Goal: Information Seeking & Learning: Learn about a topic

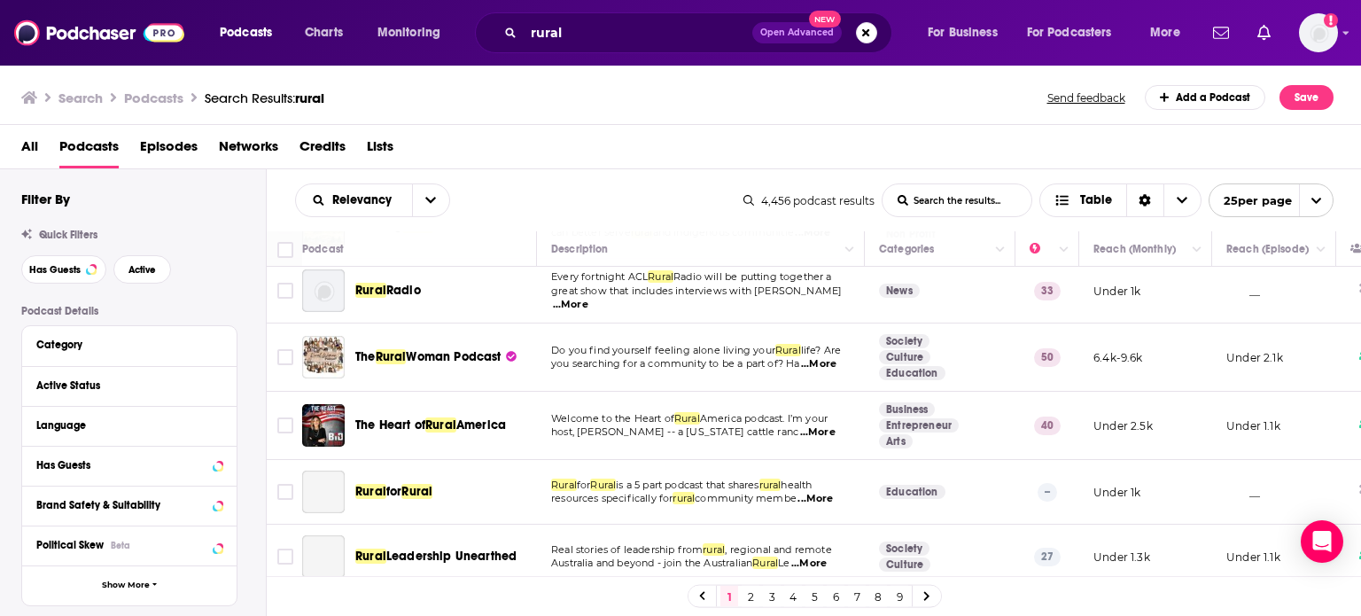
scroll to position [531, 0]
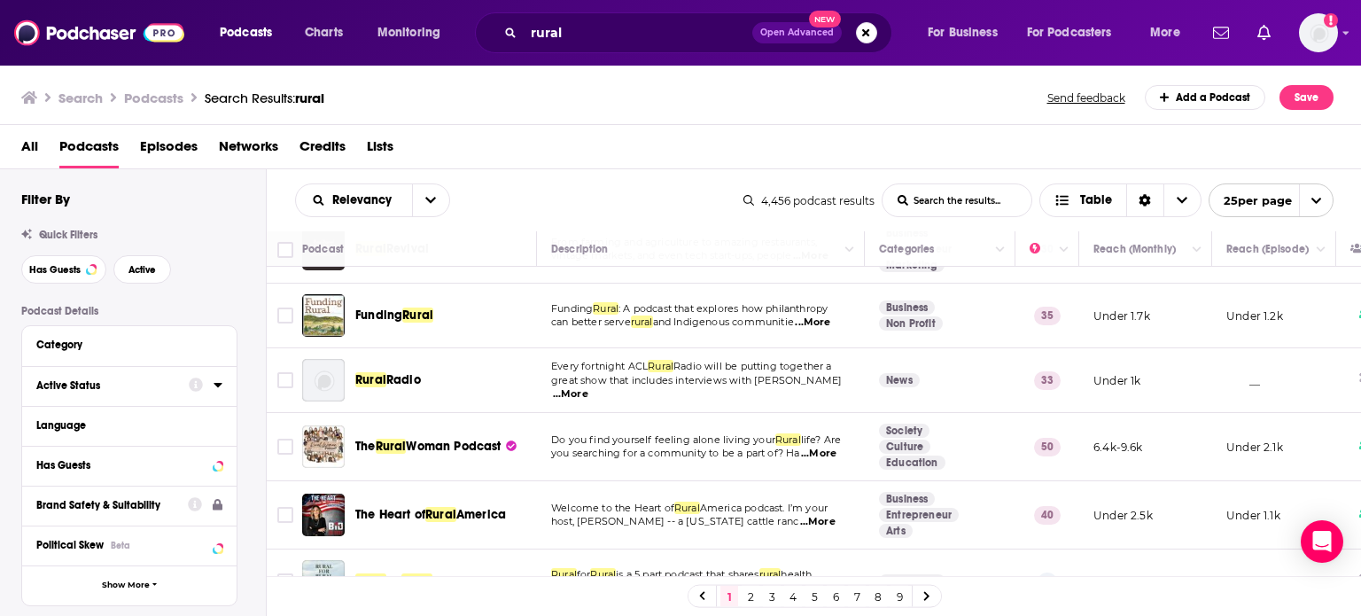
click at [213, 384] on icon at bounding box center [217, 384] width 9 height 14
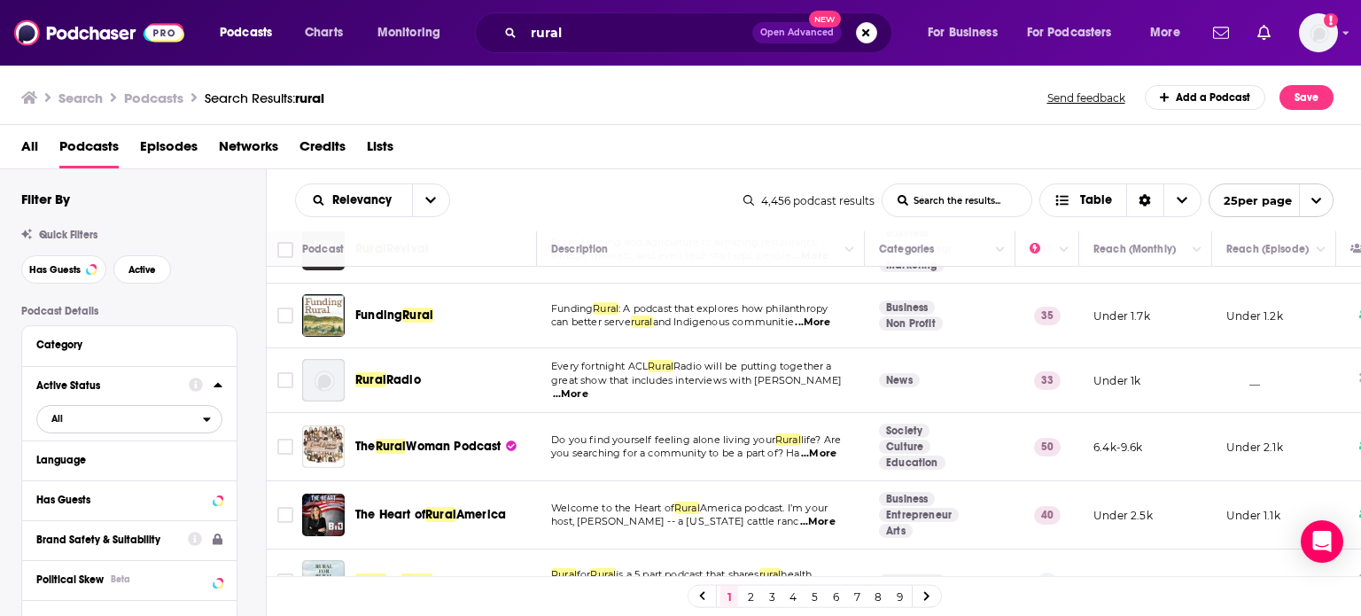
click at [203, 419] on icon "open menu" at bounding box center [207, 419] width 8 height 12
click at [149, 470] on div "Active 570" at bounding box center [135, 476] width 198 height 29
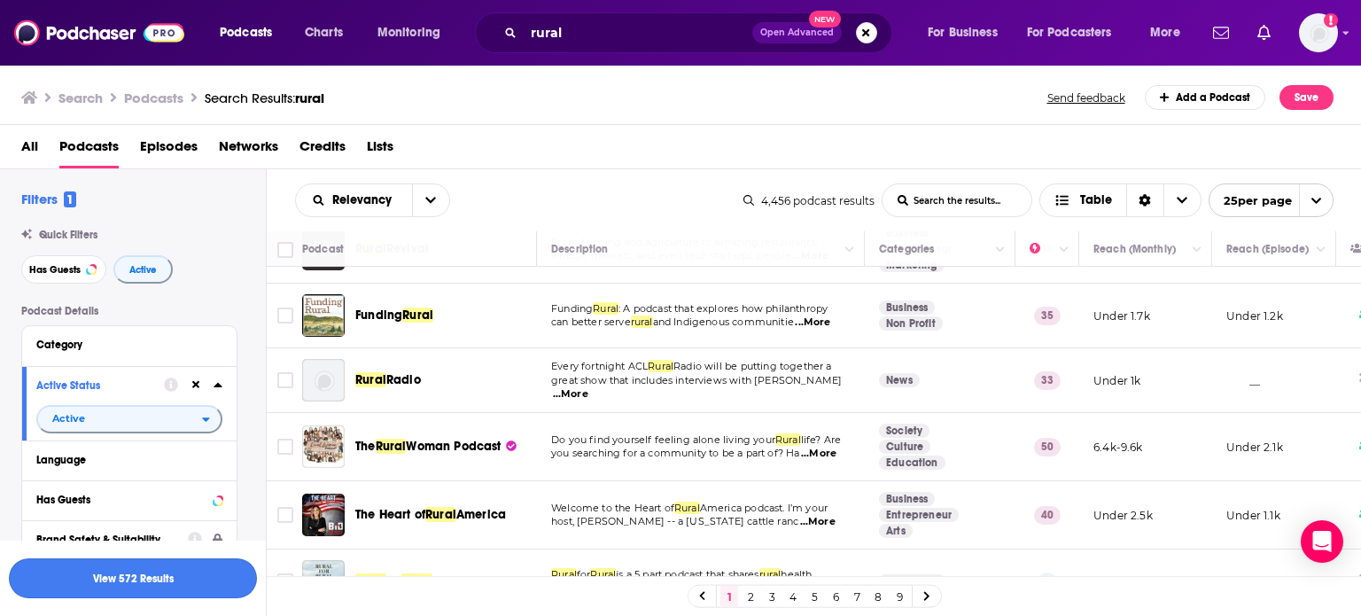
click at [149, 491] on button "View 572 Results" at bounding box center [133, 578] width 248 height 40
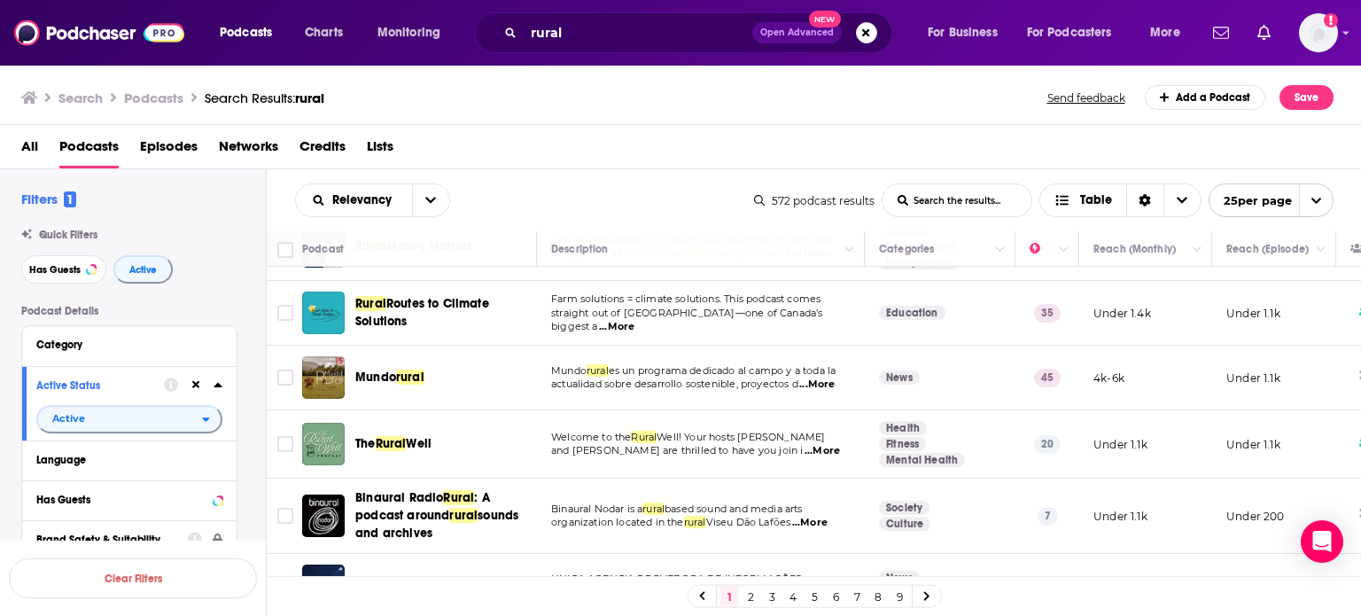
scroll to position [1368, 0]
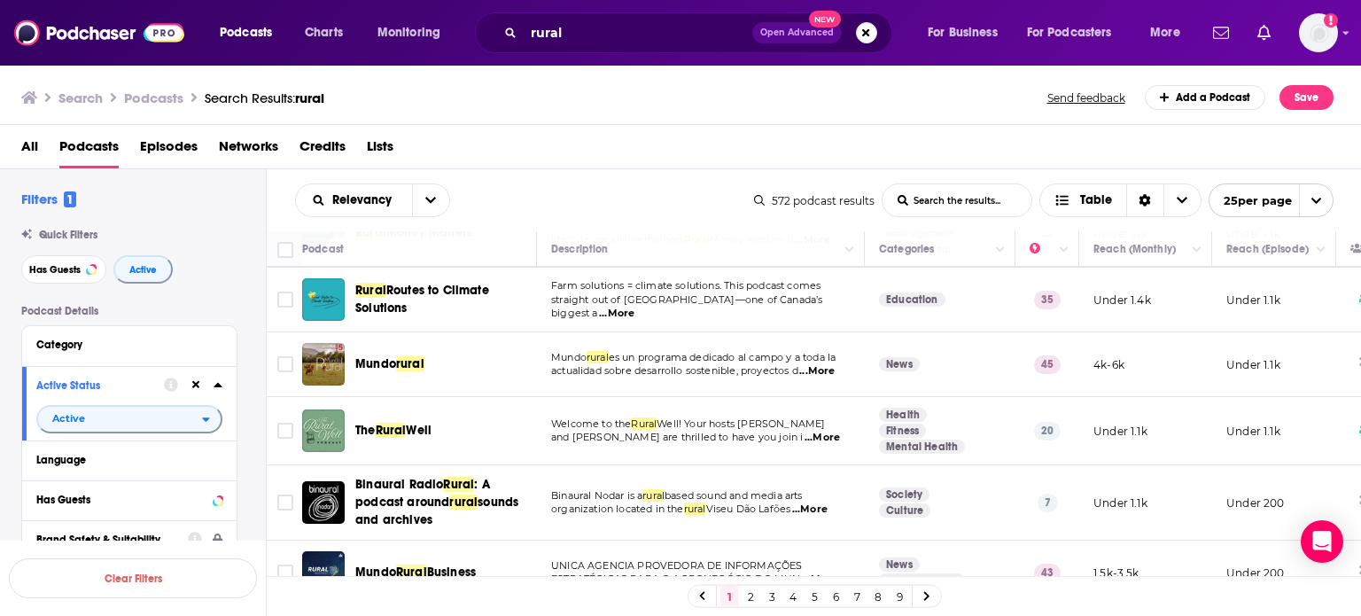
click at [745, 491] on link "2" at bounding box center [750, 596] width 18 height 21
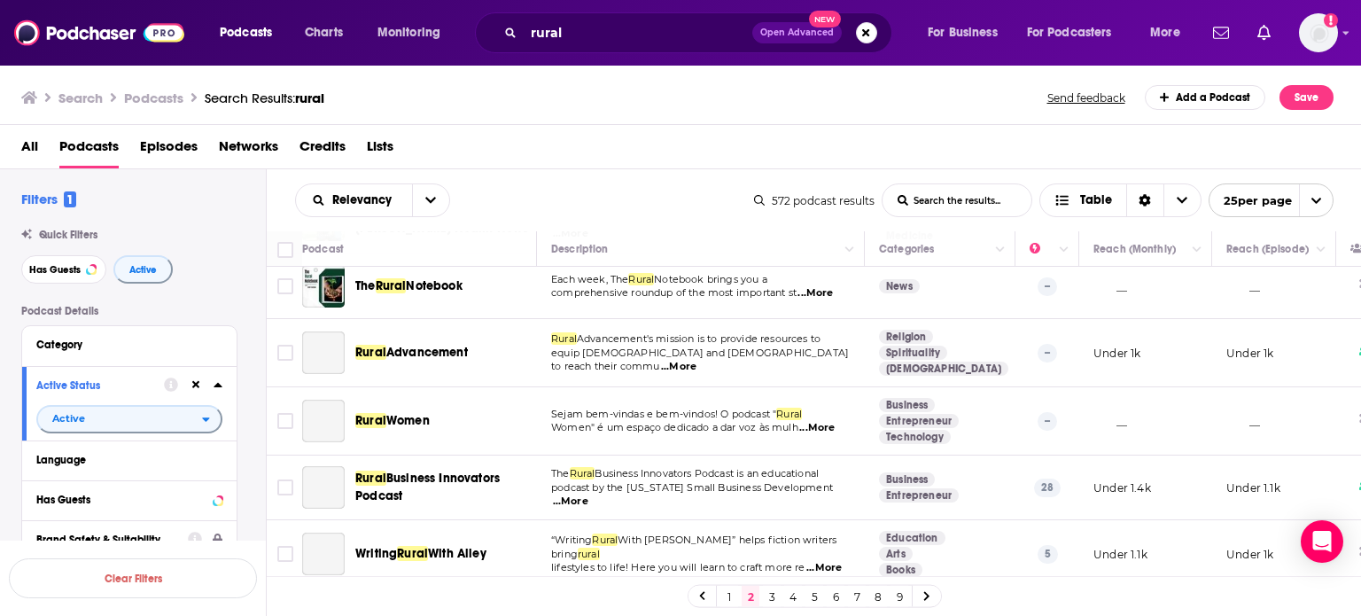
scroll to position [620, 0]
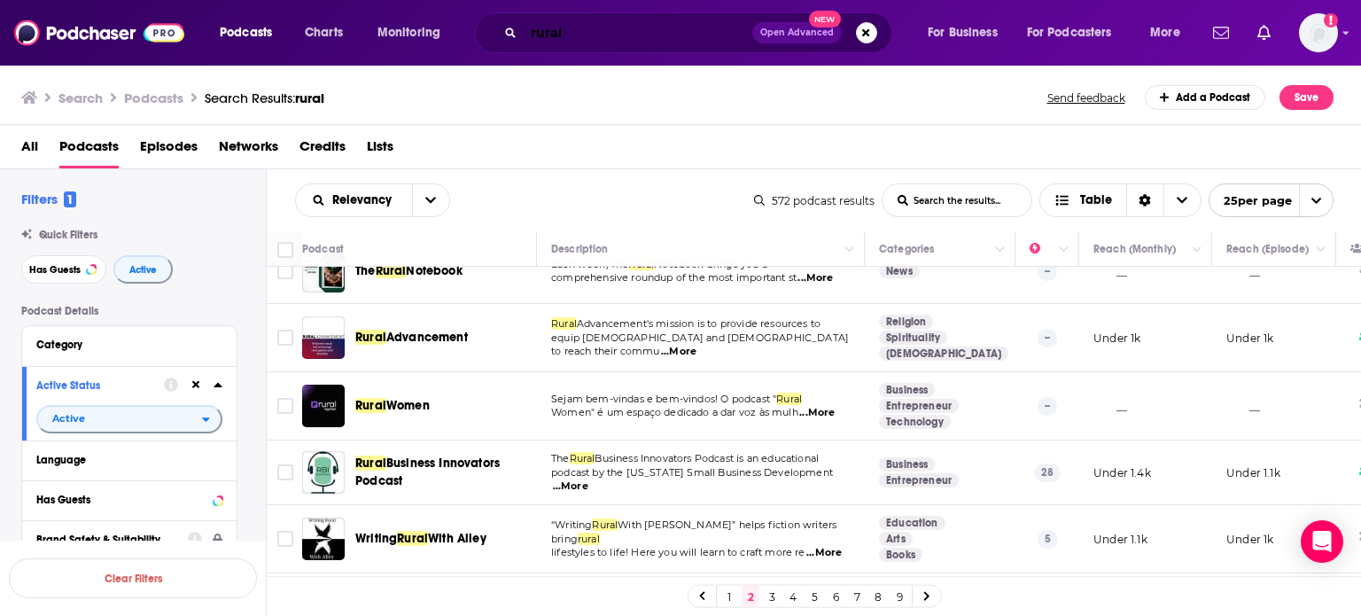
click at [556, 34] on input "rural" at bounding box center [638, 33] width 229 height 28
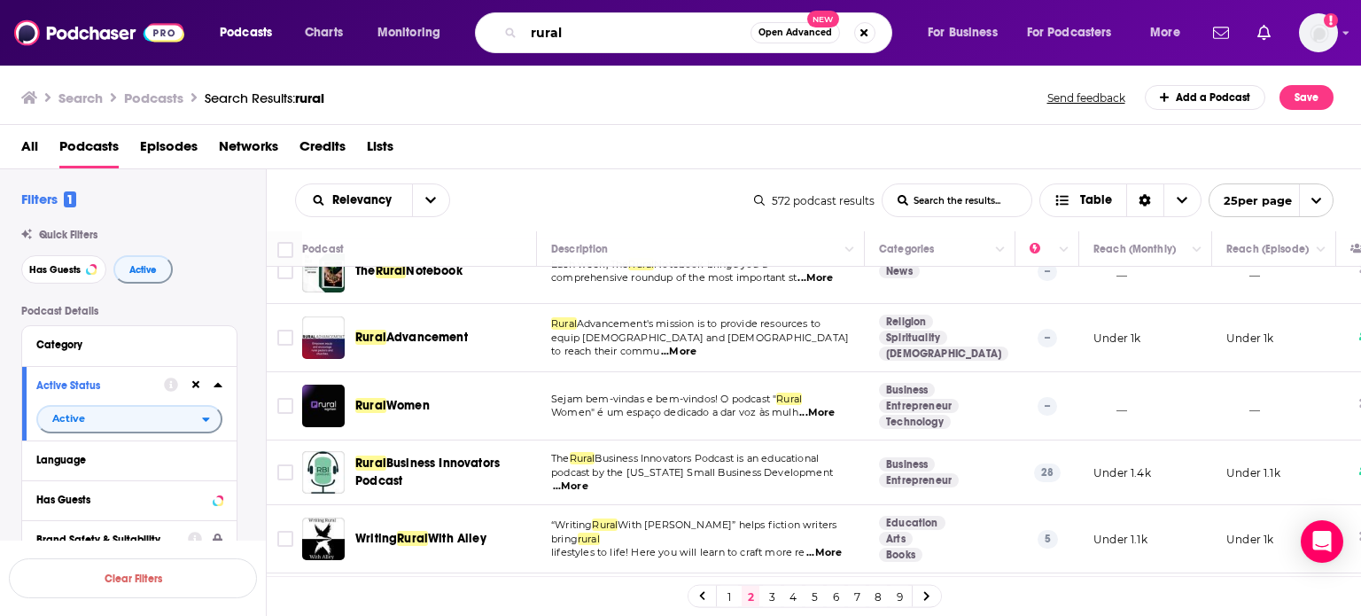
click at [556, 34] on input "rural" at bounding box center [637, 33] width 227 height 28
type input "outdoor"
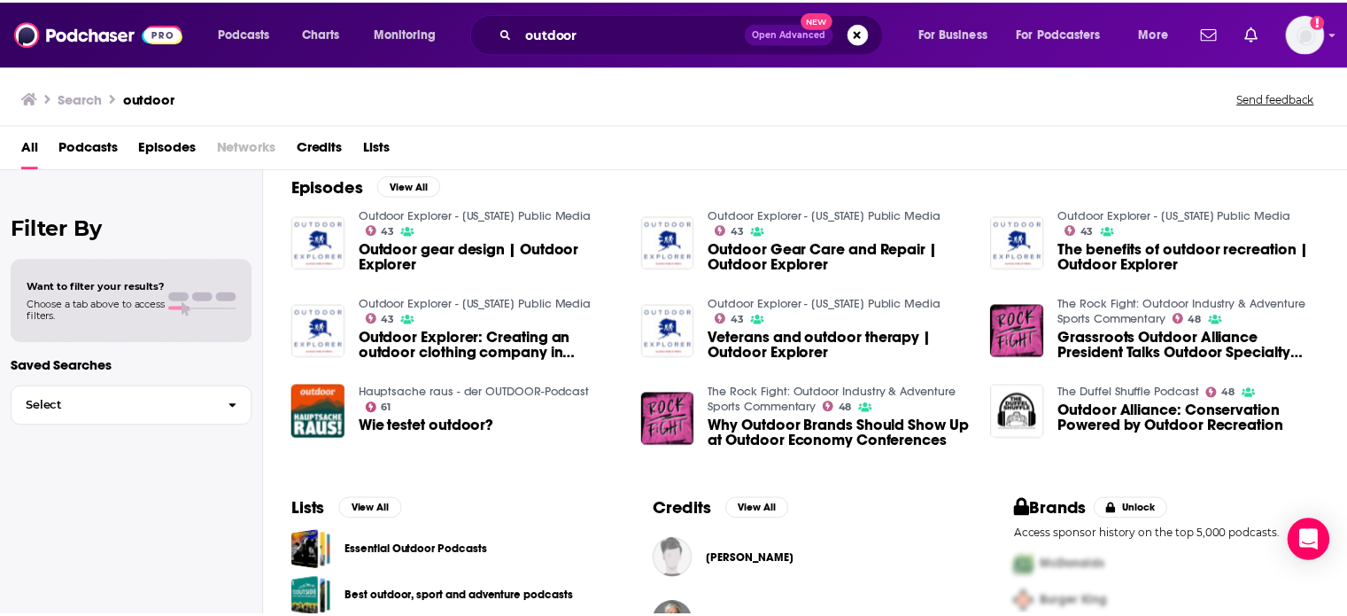
scroll to position [177, 0]
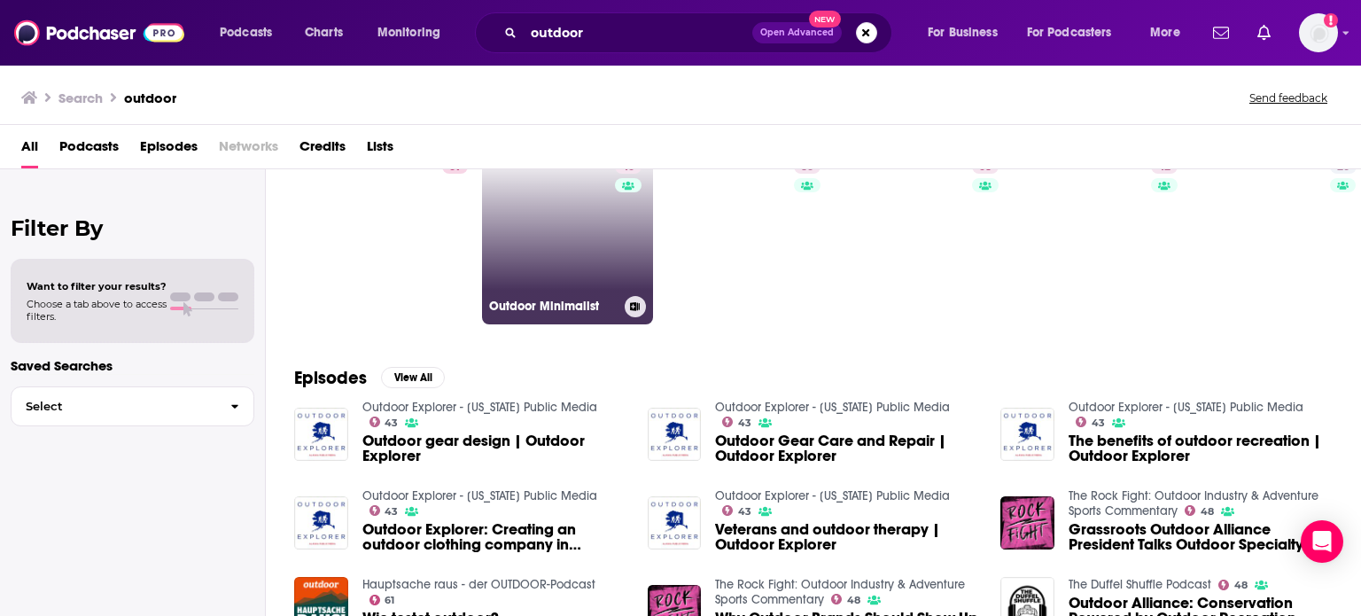
click at [594, 221] on link "45 Outdoor Minimalist" at bounding box center [568, 238] width 172 height 172
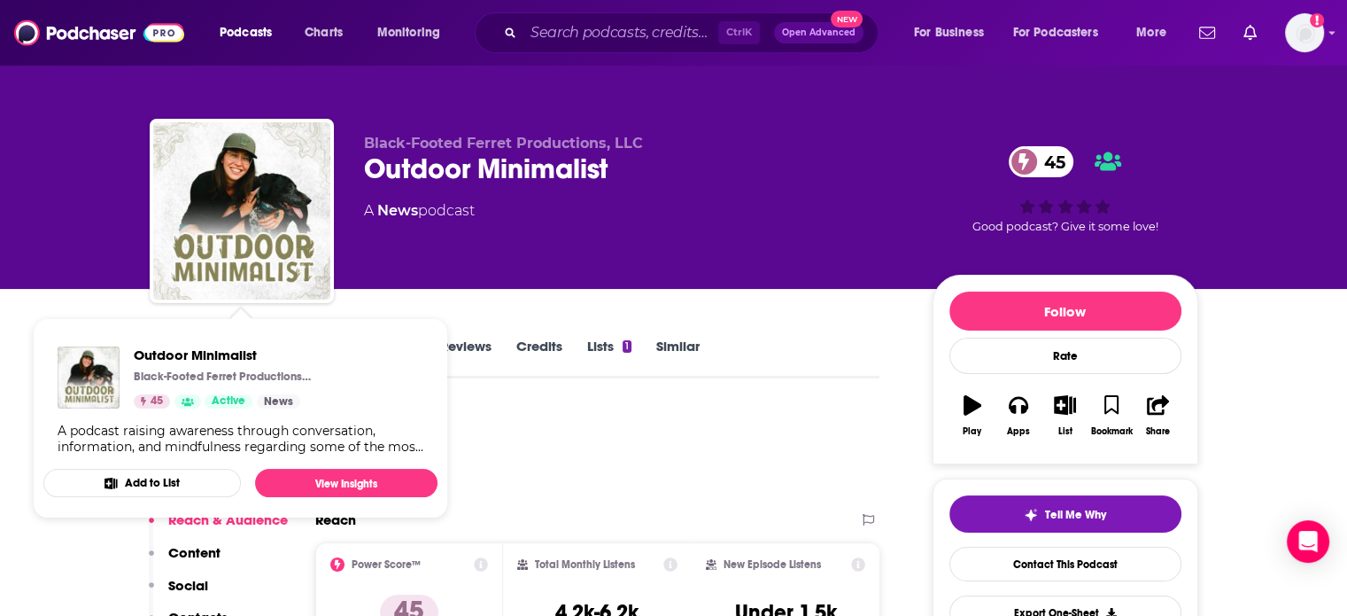
click at [273, 448] on div "A podcast raising awareness through conversation, information, and mindfulness …" at bounding box center [241, 439] width 366 height 32
click at [324, 432] on div "A podcast raising awareness through conversation, information, and mindfulness …" at bounding box center [241, 439] width 366 height 32
click at [415, 453] on div "A podcast raising awareness through conversation, information, and mindfulness …" at bounding box center [241, 439] width 366 height 32
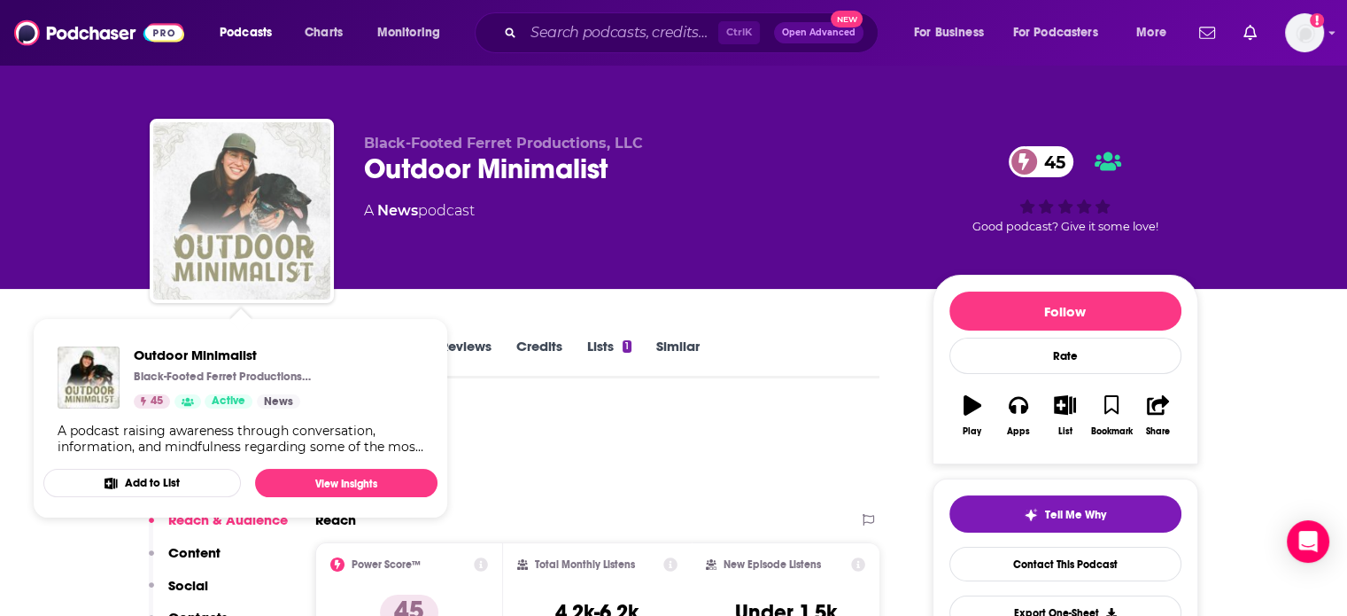
click at [206, 214] on img "Outdoor Minimalist" at bounding box center [241, 210] width 177 height 177
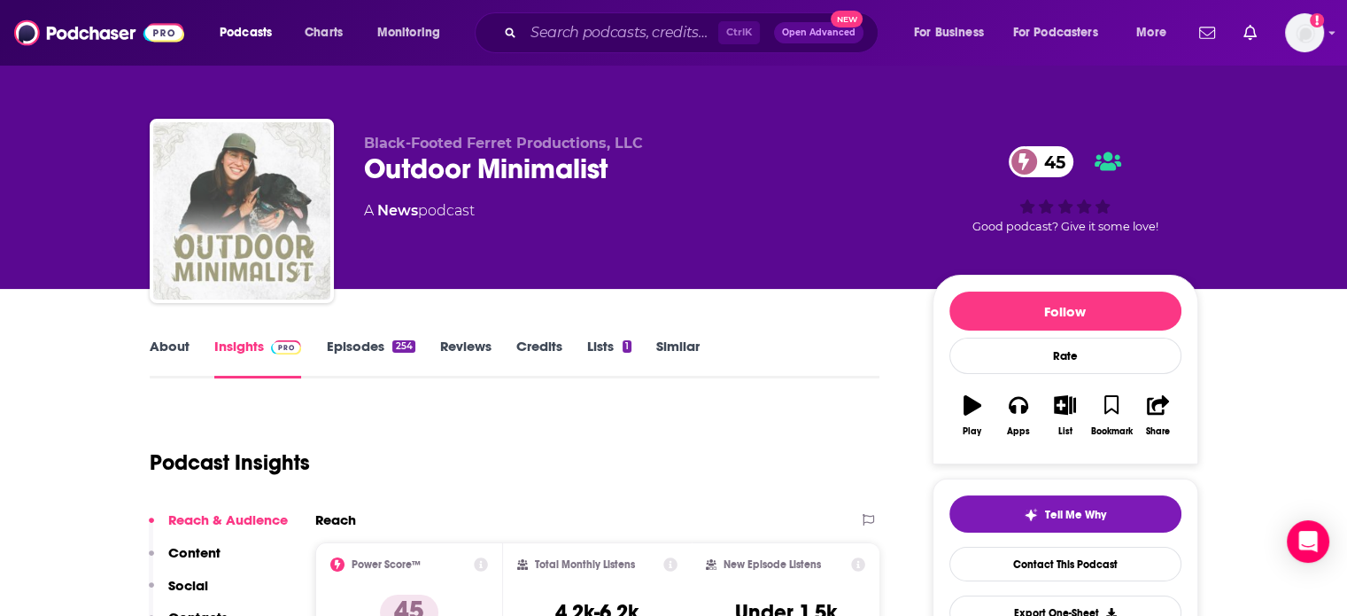
click at [213, 218] on img "Outdoor Minimalist" at bounding box center [241, 210] width 177 height 177
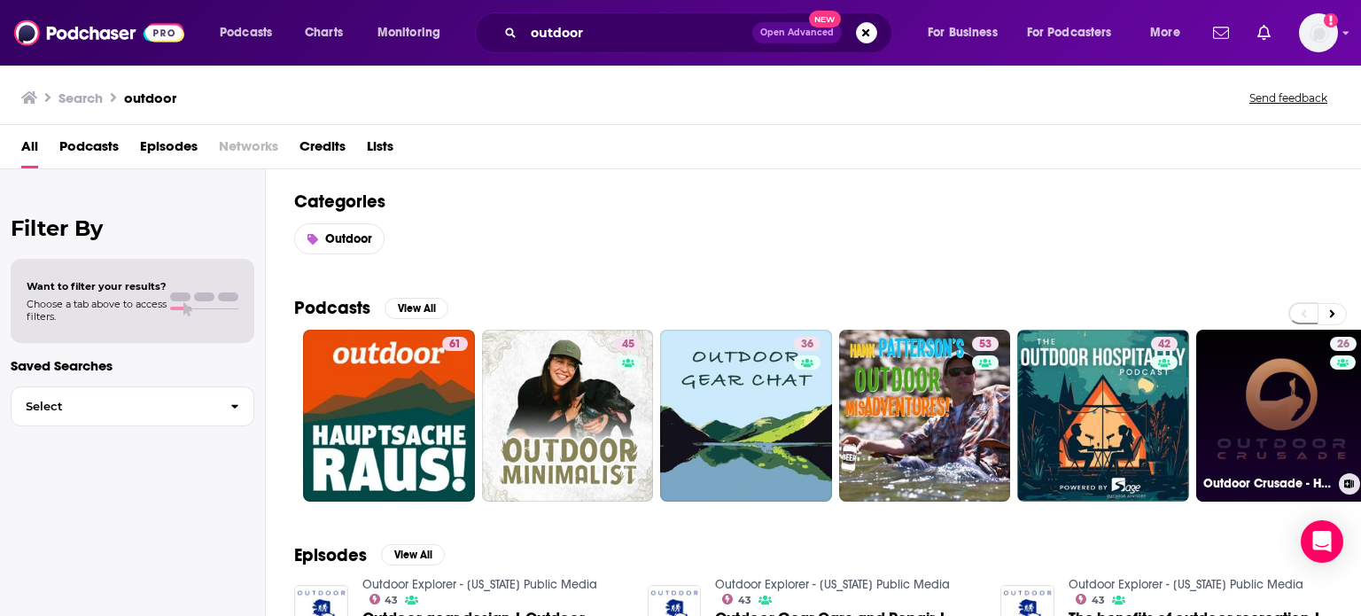
click at [991, 400] on link "26 Outdoor Crusade - Hunting, Fishing, Outdoors, Homesteading, Wilderness" at bounding box center [1282, 416] width 172 height 172
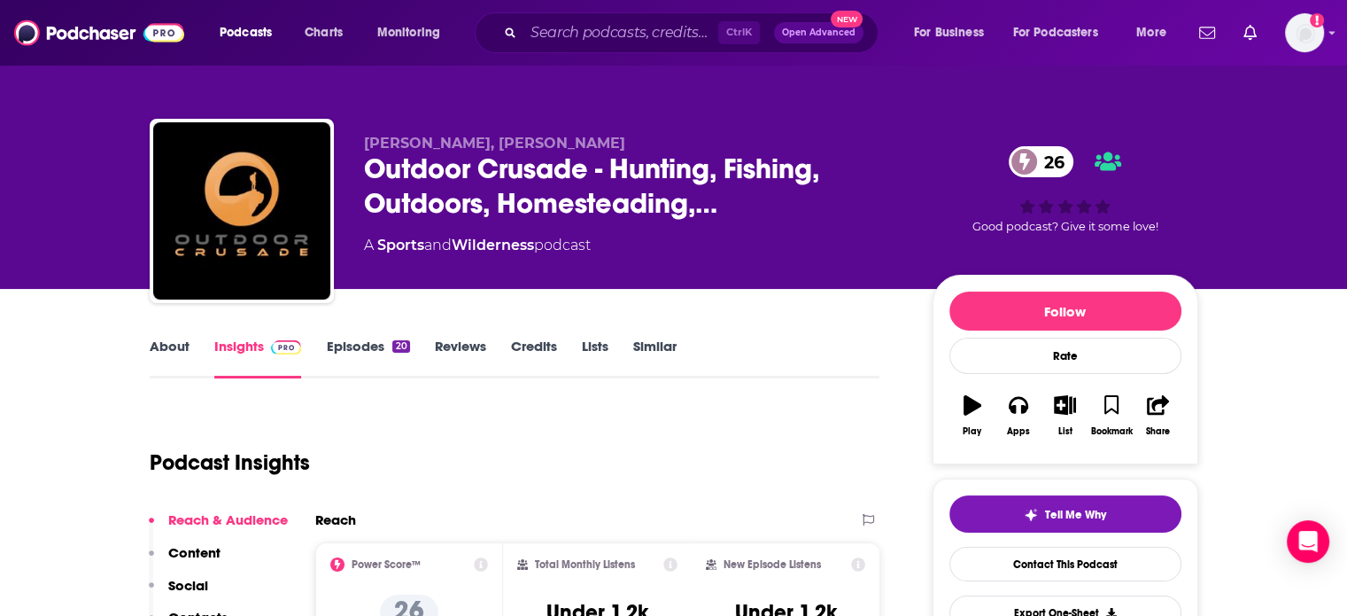
drag, startPoint x: 560, startPoint y: 449, endPoint x: 476, endPoint y: 375, distance: 112.3
click at [560, 449] on div "Podcast Insights" at bounding box center [508, 452] width 717 height 90
